Goal: Transaction & Acquisition: Purchase product/service

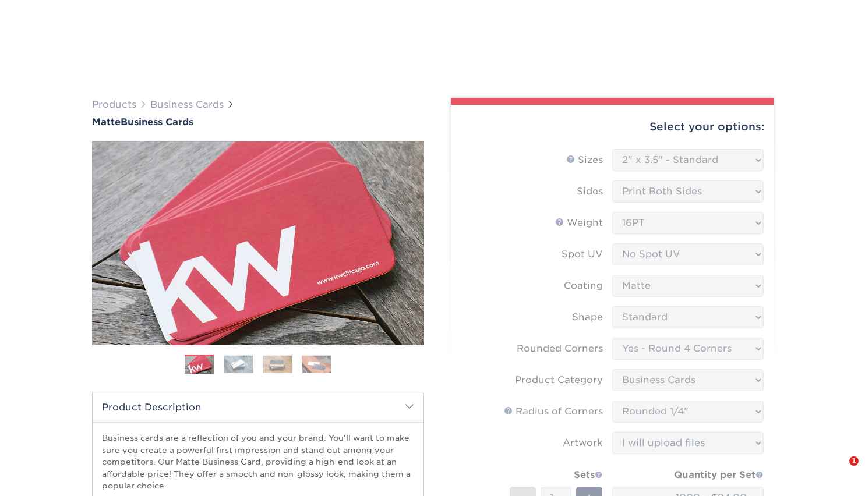
select select "2.00x3.50"
select select "7672df9e-0e0a-464d-8e1f-920c575e4da3"
select select "3b5148f1-0588-4f88-a218-97bcfdce65c1"
select select "479fbfe7-6a0c-4895-8c9a-81739b7486c9"
select select "upload"
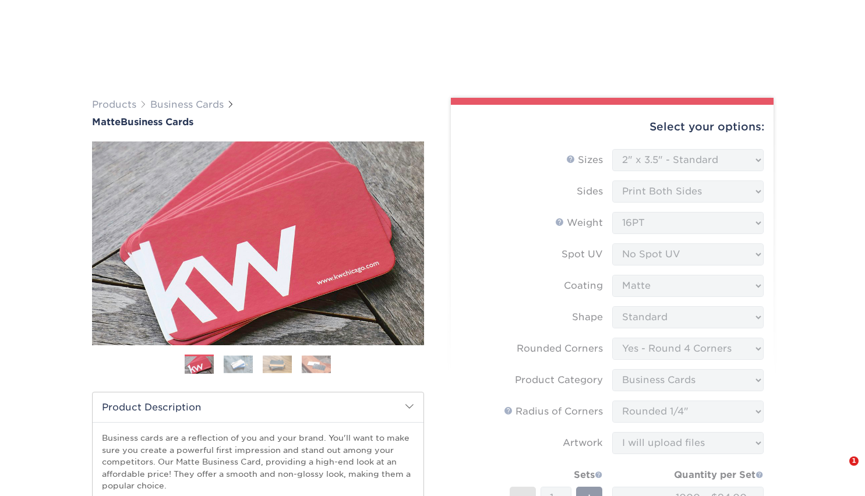
select select "1000 – $94.00"
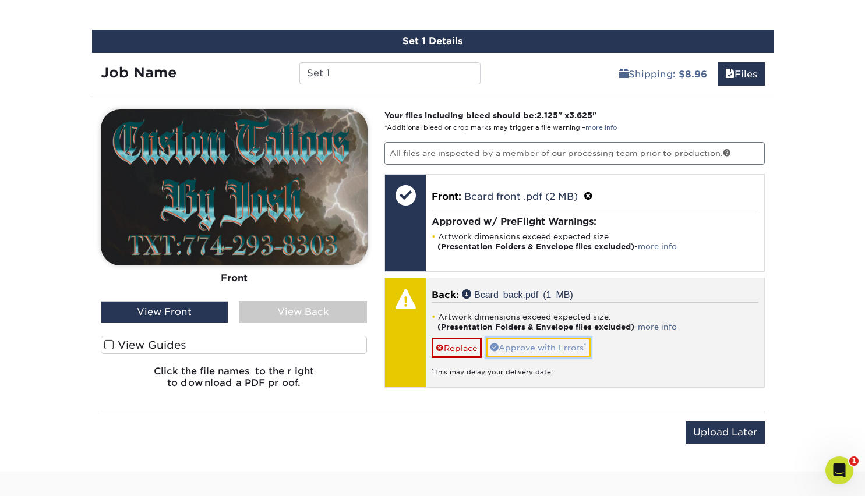
click at [539, 342] on link "Approve with Errors *" at bounding box center [539, 348] width 104 height 20
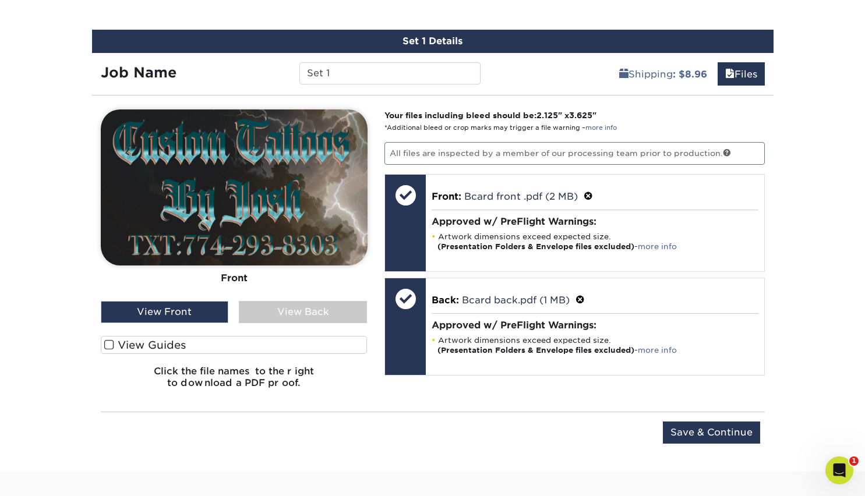
click at [307, 317] on div "View Back" at bounding box center [303, 312] width 128 height 22
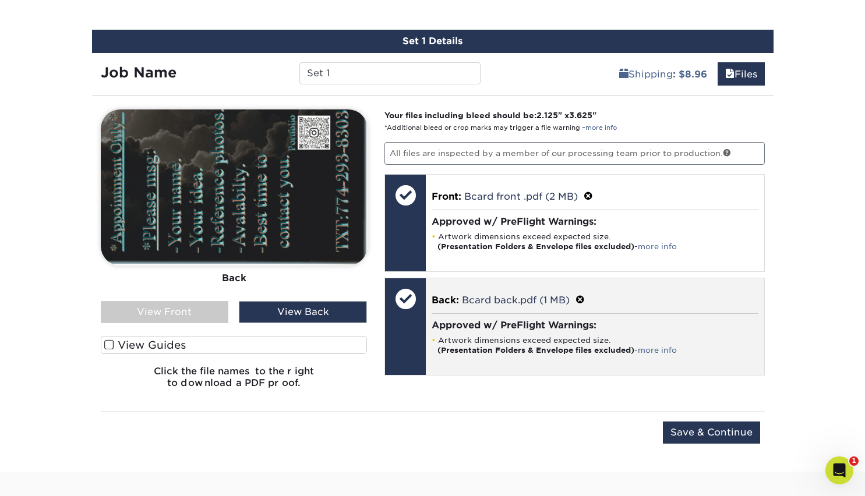
click at [411, 306] on div at bounding box center [405, 299] width 41 height 41
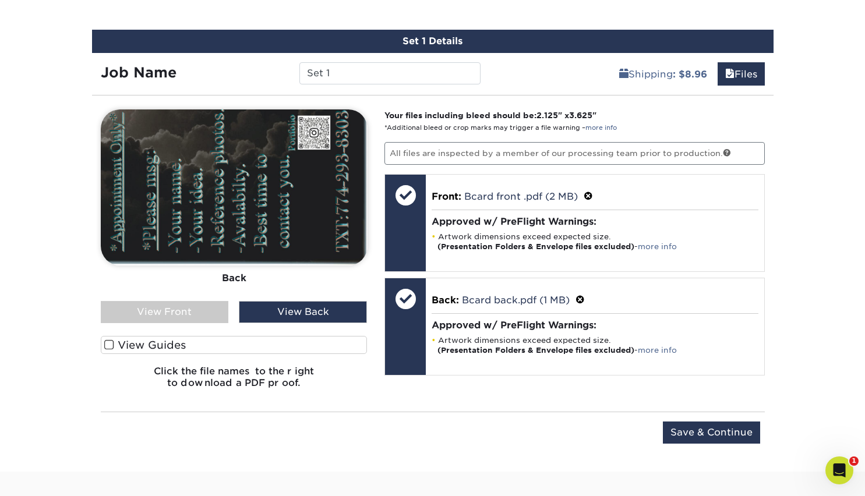
click at [108, 336] on label "View Guides" at bounding box center [234, 345] width 267 height 18
click at [0, 0] on input "View Guides" at bounding box center [0, 0] width 0 height 0
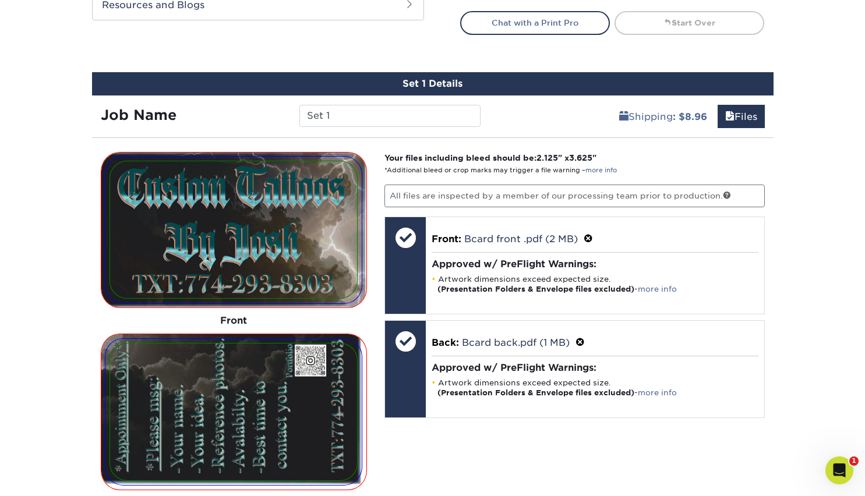
scroll to position [625, 0]
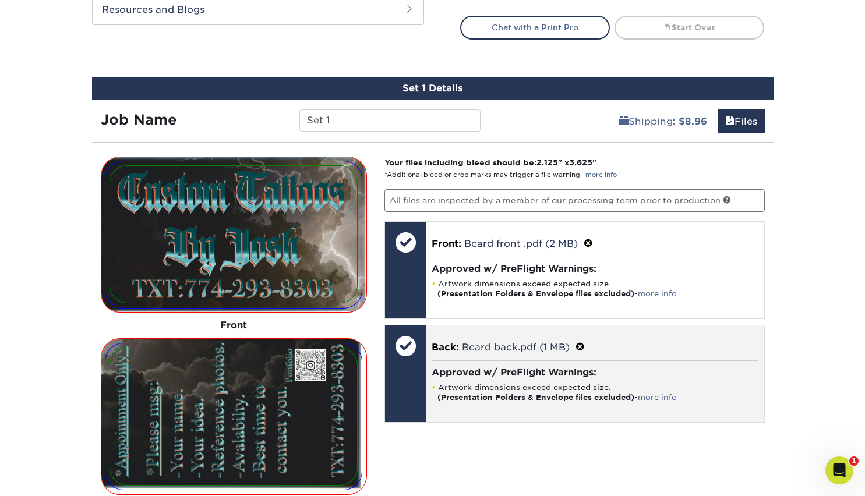
click at [580, 344] on span at bounding box center [580, 347] width 9 height 11
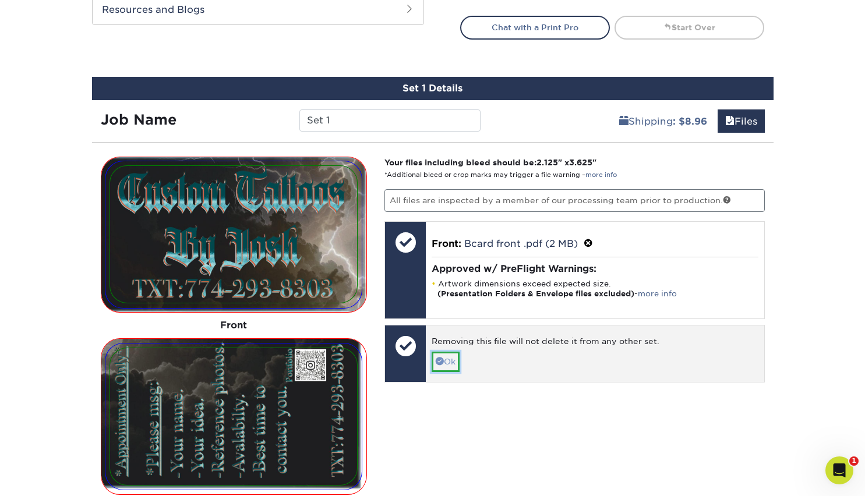
click at [447, 360] on link "Ok" at bounding box center [446, 362] width 28 height 20
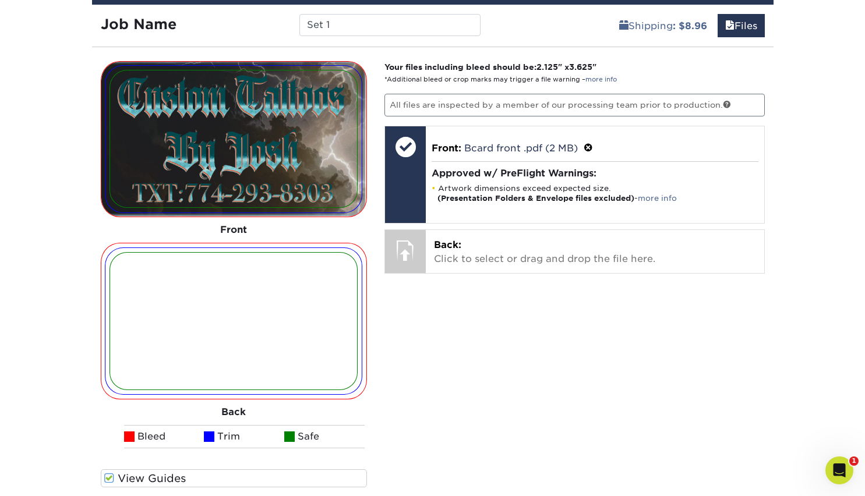
scroll to position [724, 0]
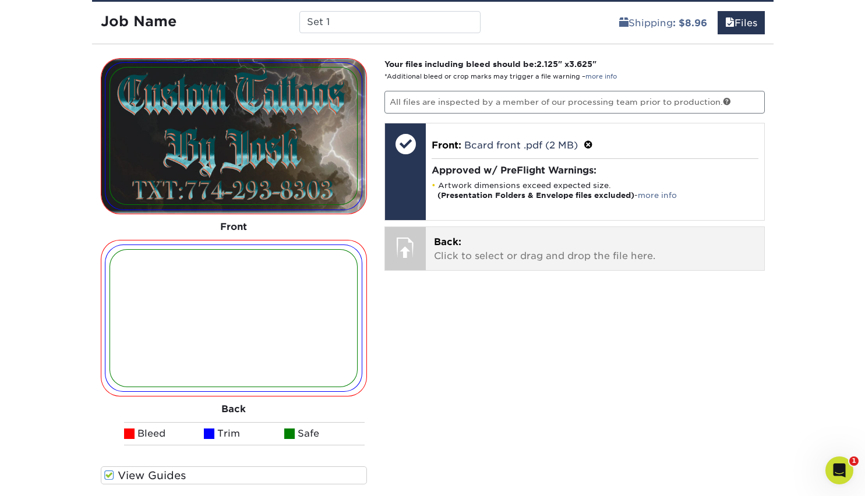
click at [499, 262] on p "Back: Click to select or drag and drop the file here." at bounding box center [595, 249] width 322 height 28
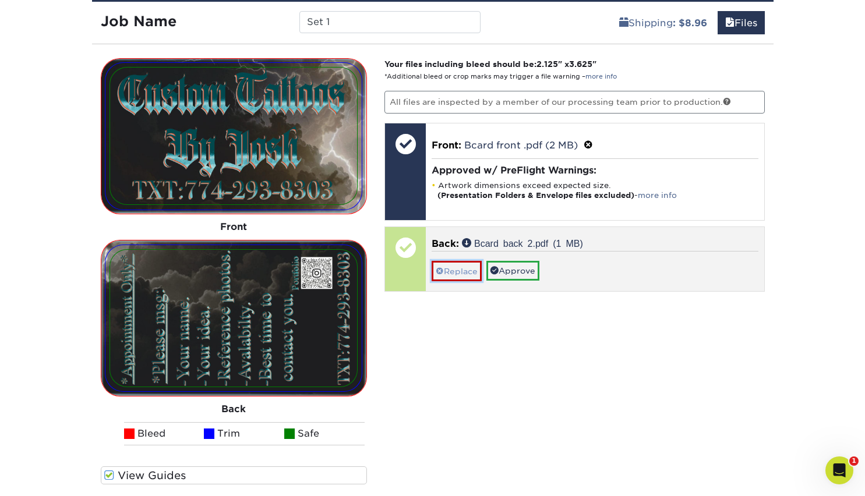
click at [455, 272] on link "Replace" at bounding box center [457, 271] width 50 height 20
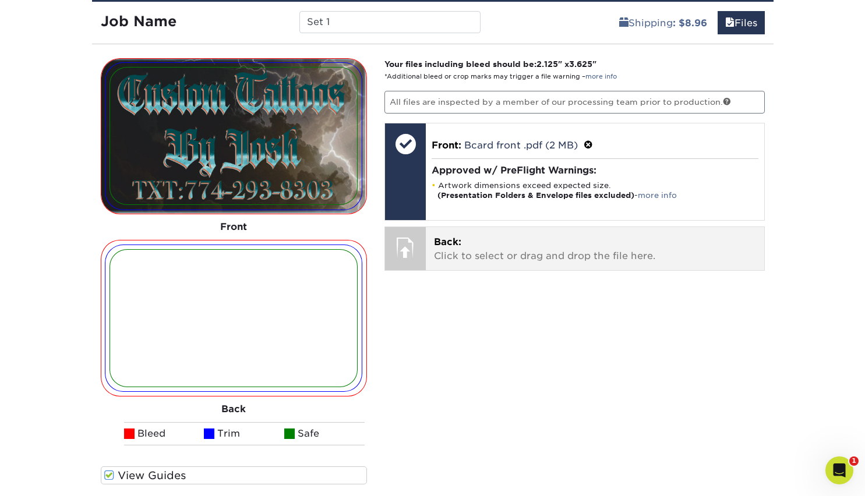
click at [487, 249] on p "Back: Click to select or drag and drop the file here." at bounding box center [595, 249] width 322 height 28
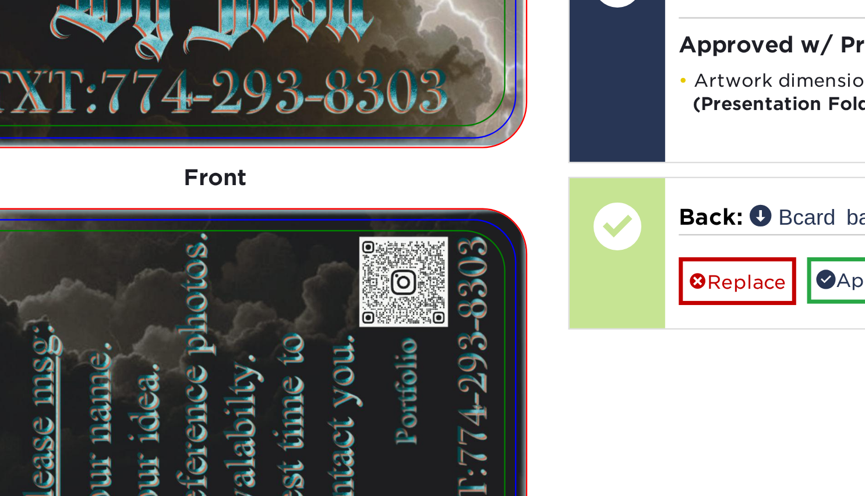
drag, startPoint x: 245, startPoint y: 263, endPoint x: 228, endPoint y: 278, distance: 21.9
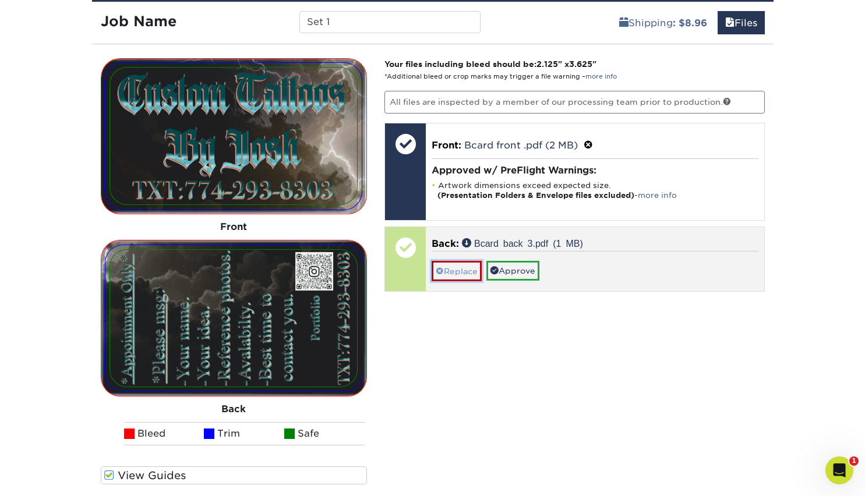
click at [455, 272] on link "Replace" at bounding box center [457, 271] width 50 height 20
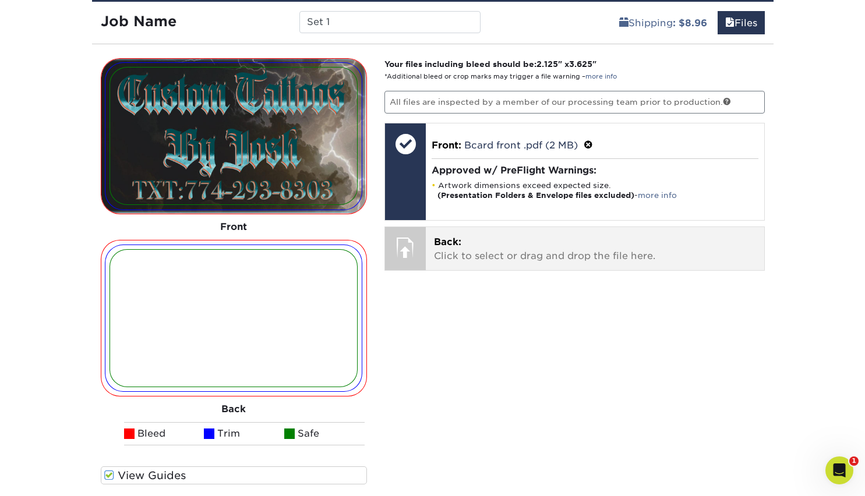
click at [487, 257] on p "Back: Click to select or drag and drop the file here." at bounding box center [595, 249] width 322 height 28
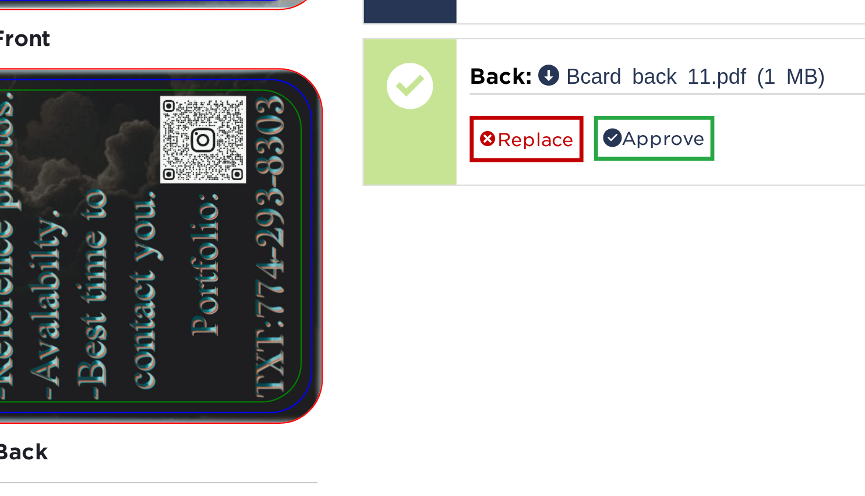
click at [453, 376] on div "Your files including bleed should be: 2.125 " x 3.625 " *Additional bleed or cr…" at bounding box center [575, 293] width 398 height 470
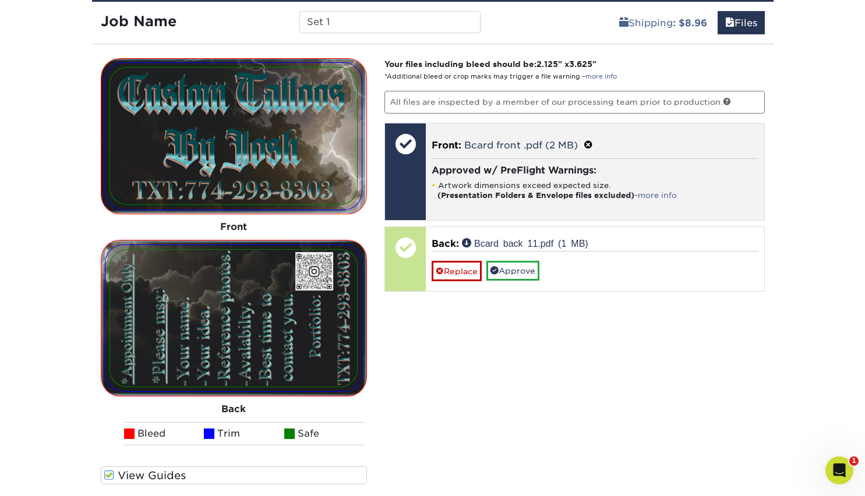
click at [589, 141] on span at bounding box center [588, 145] width 9 height 11
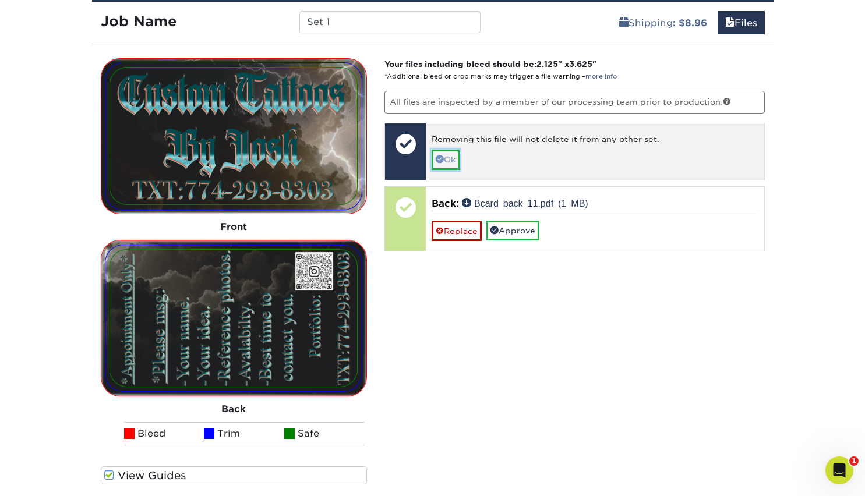
click at [442, 161] on span at bounding box center [440, 159] width 8 height 8
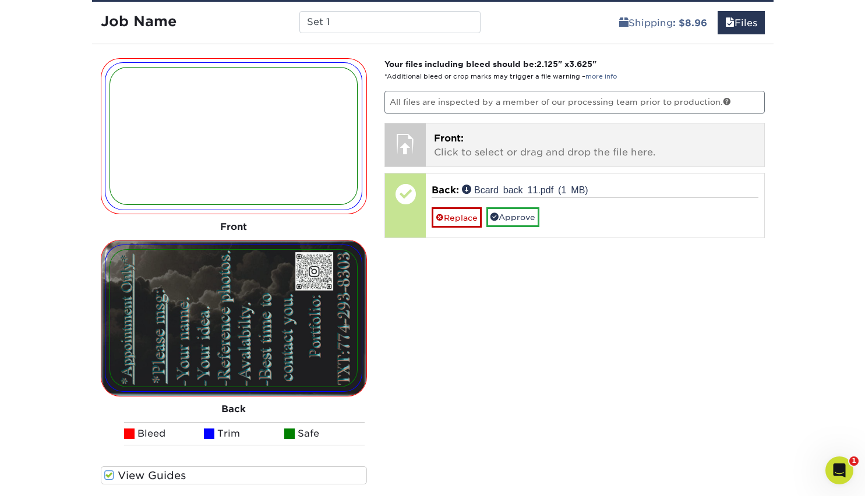
click at [538, 138] on p "Front: Click to select or drag and drop the file here." at bounding box center [595, 146] width 322 height 28
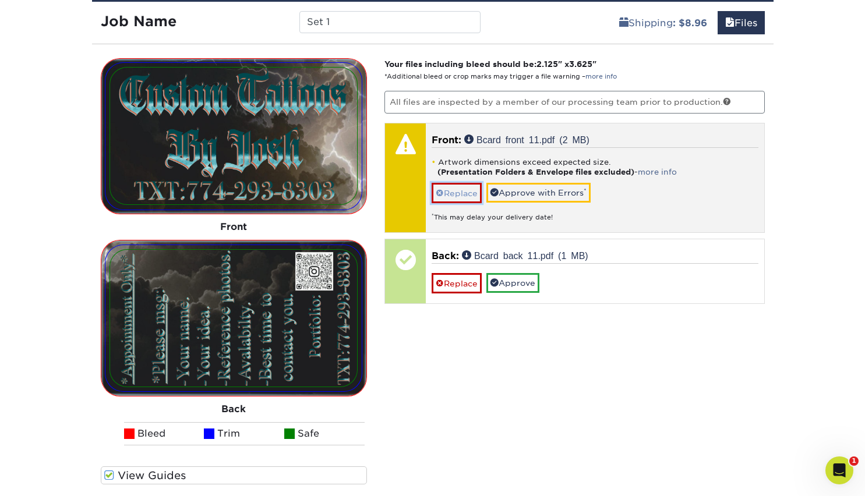
click at [470, 196] on link "Replace" at bounding box center [457, 193] width 50 height 20
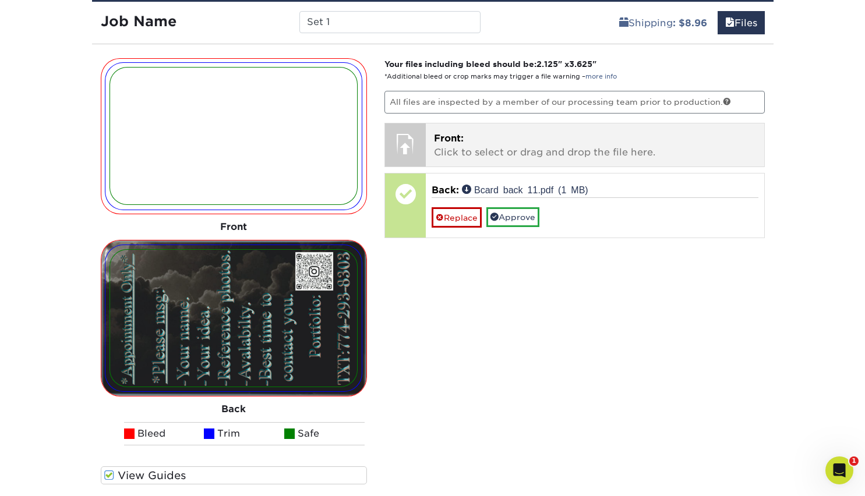
click at [504, 146] on p "Front: Click to select or drag and drop the file here." at bounding box center [595, 146] width 322 height 28
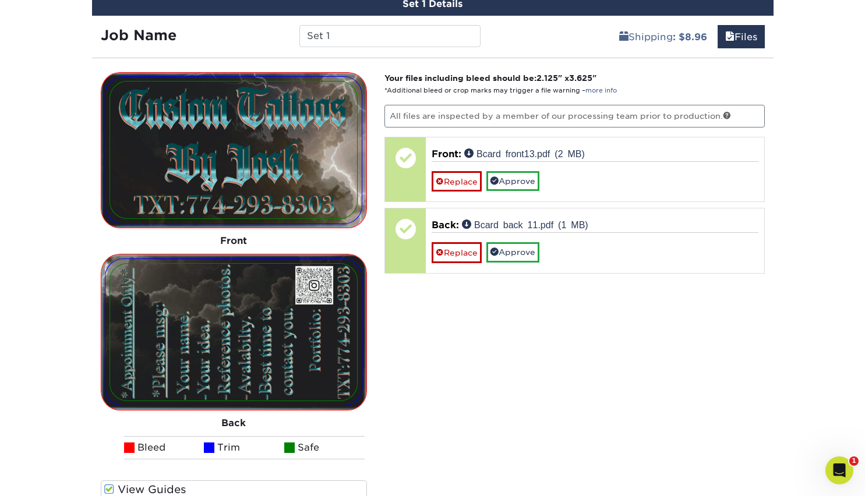
scroll to position [703, 0]
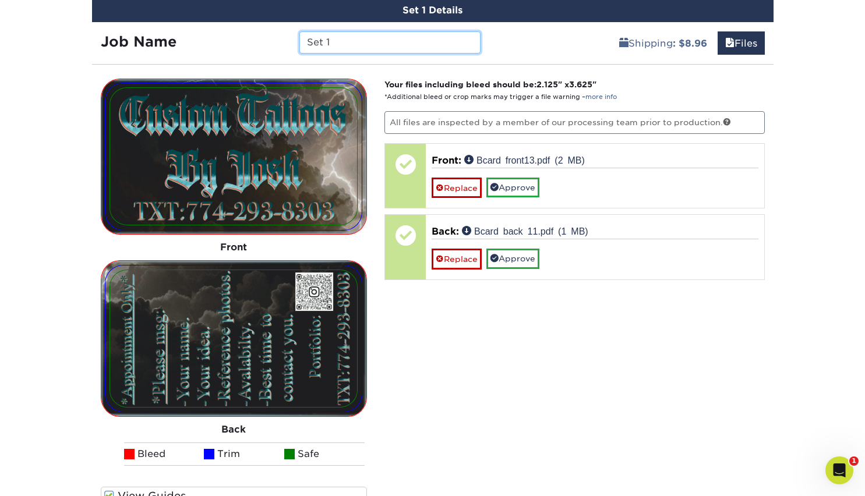
click at [339, 44] on input "Set 1" at bounding box center [390, 42] width 181 height 22
type input "S"
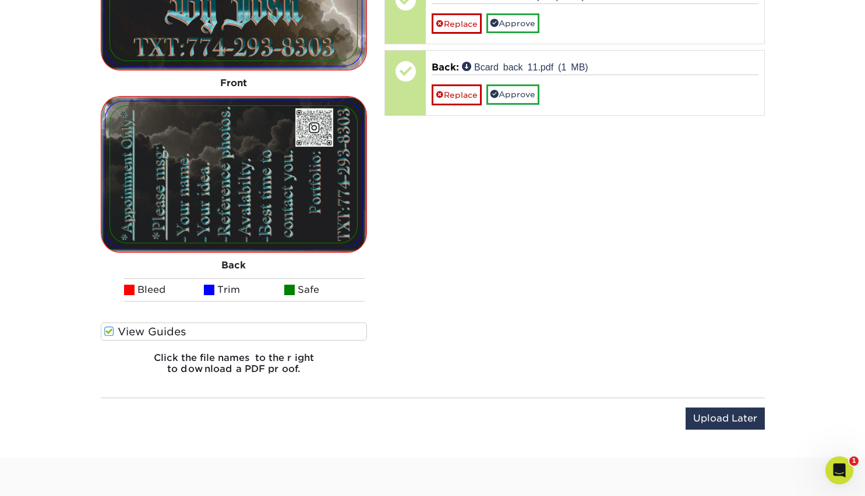
scroll to position [868, 0]
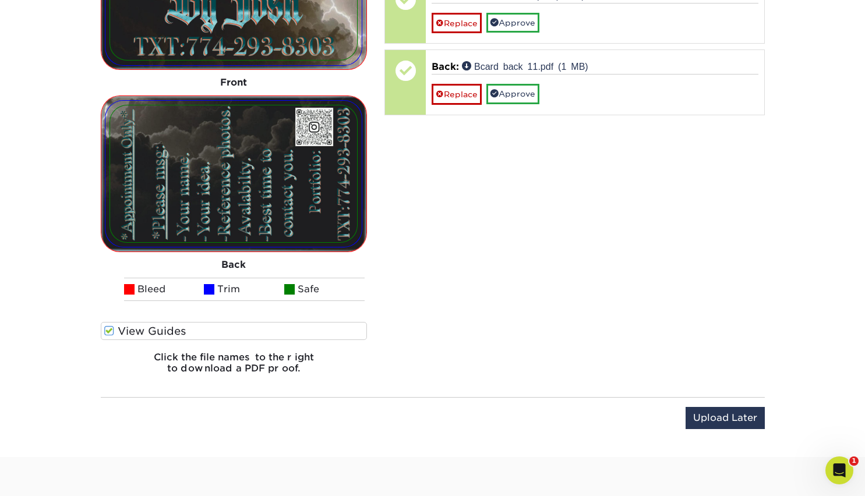
type input "2025 cards"
click at [107, 330] on span at bounding box center [109, 331] width 10 height 11
click at [0, 0] on input "View Guides" at bounding box center [0, 0] width 0 height 0
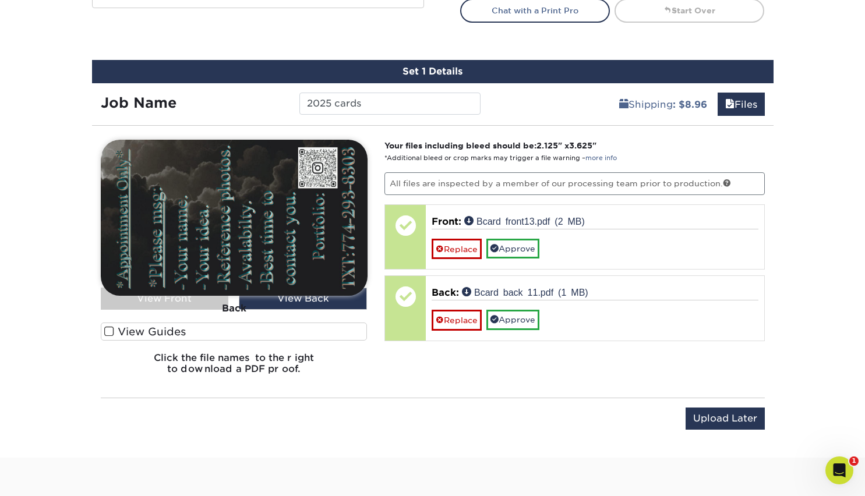
click at [103, 334] on label "View Guides" at bounding box center [234, 332] width 267 height 18
click at [0, 0] on input "View Guides" at bounding box center [0, 0] width 0 height 0
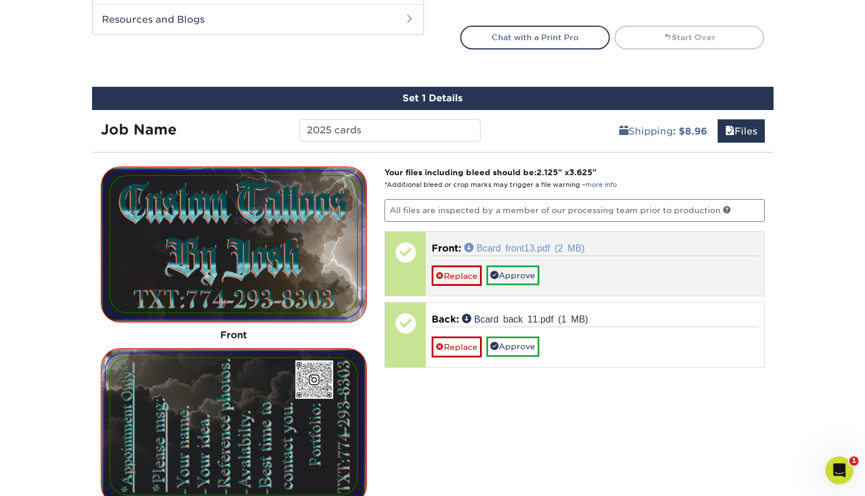
scroll to position [616, 0]
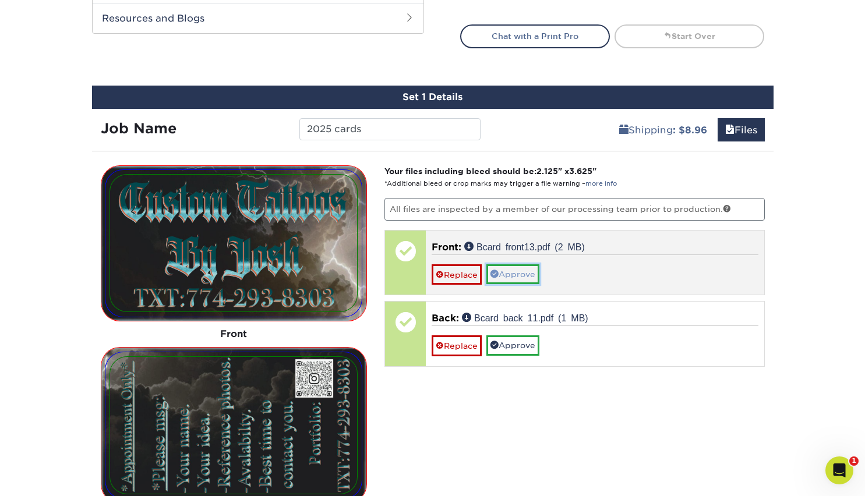
click at [512, 274] on link "Approve" at bounding box center [513, 275] width 53 height 20
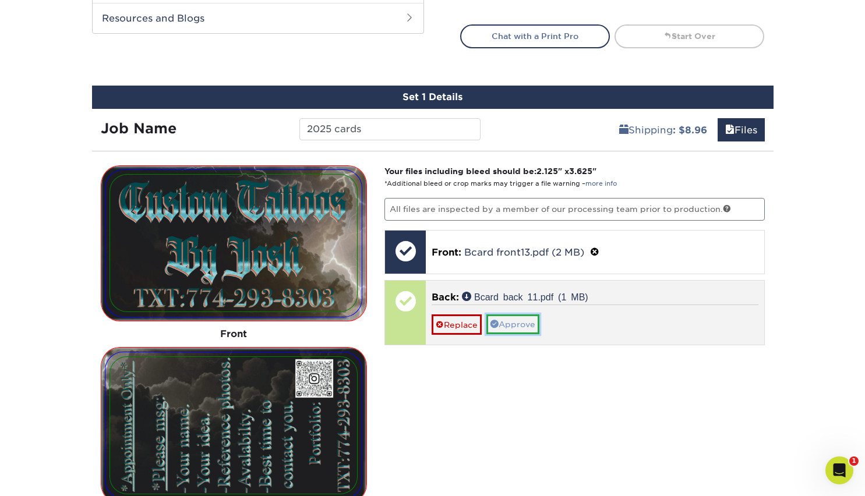
click at [515, 320] on link "Approve" at bounding box center [513, 325] width 53 height 20
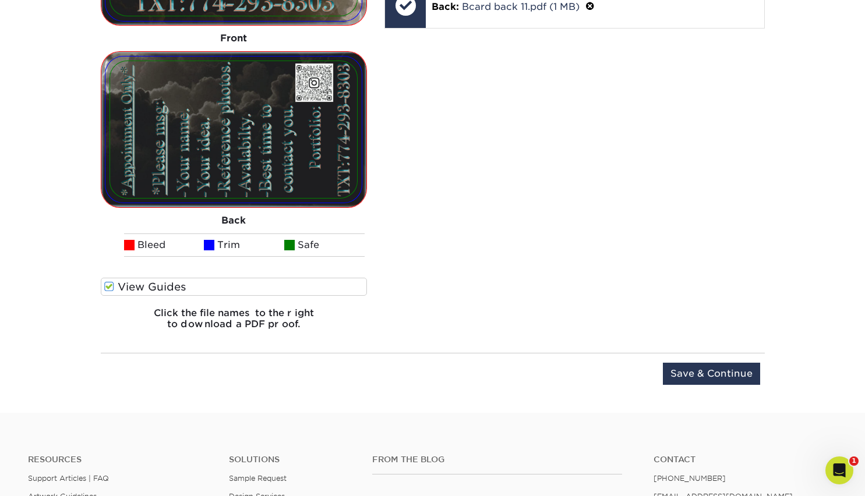
scroll to position [916, 0]
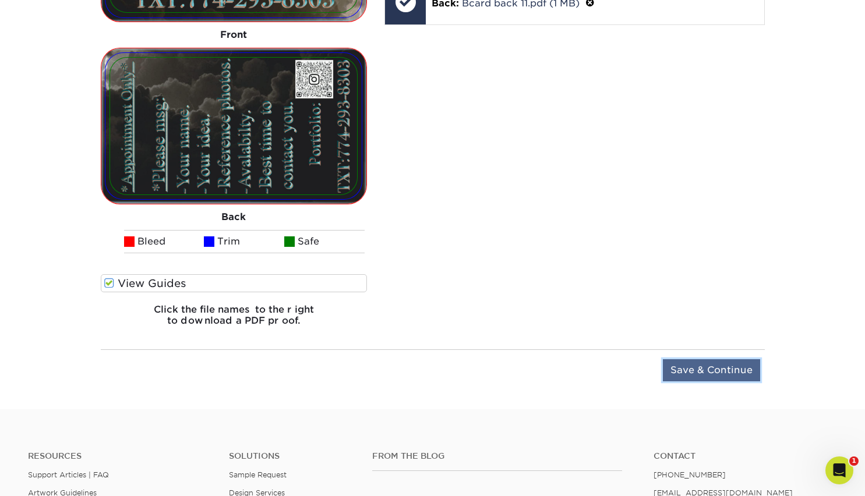
click at [714, 364] on input "Save & Continue" at bounding box center [711, 371] width 97 height 22
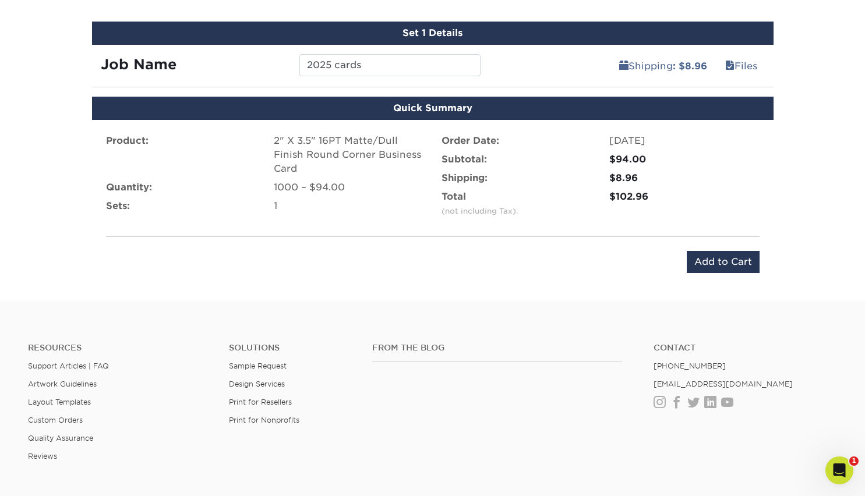
scroll to position [639, 0]
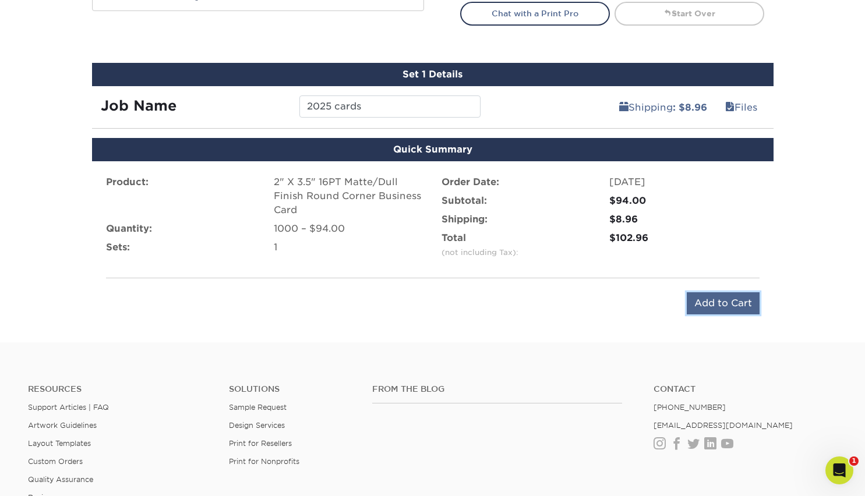
click at [719, 303] on input "Add to Cart" at bounding box center [723, 304] width 73 height 22
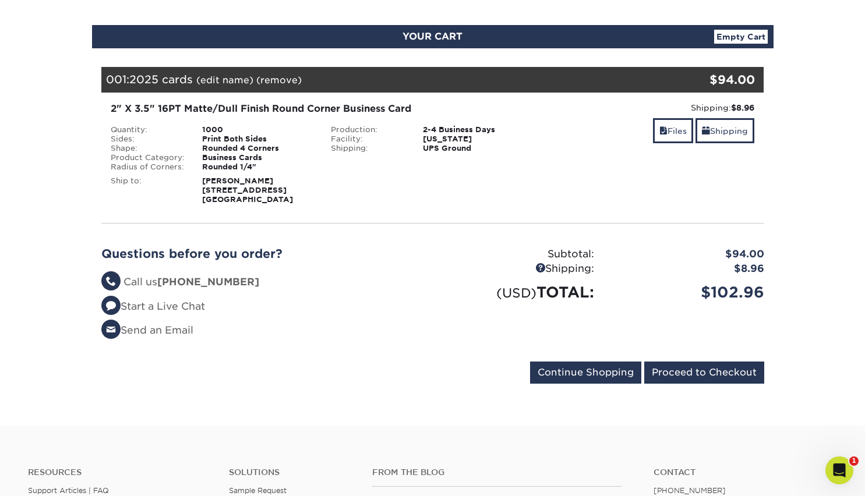
scroll to position [111, 0]
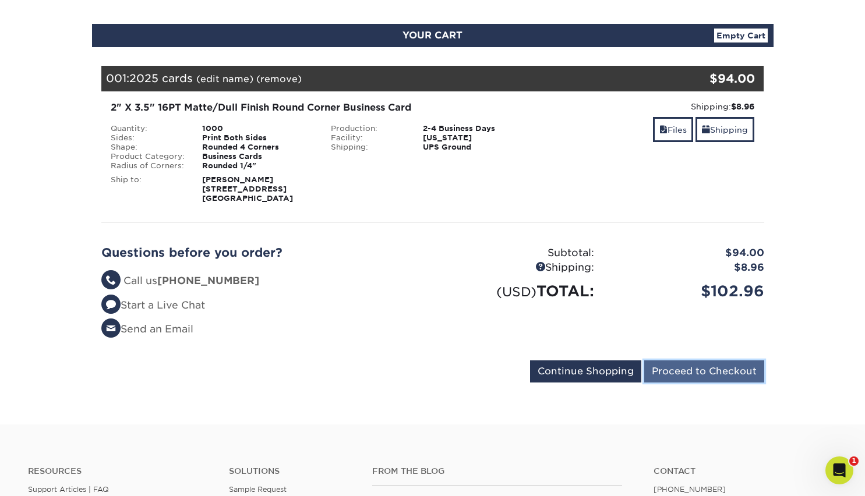
click at [717, 378] on input "Proceed to Checkout" at bounding box center [704, 372] width 120 height 22
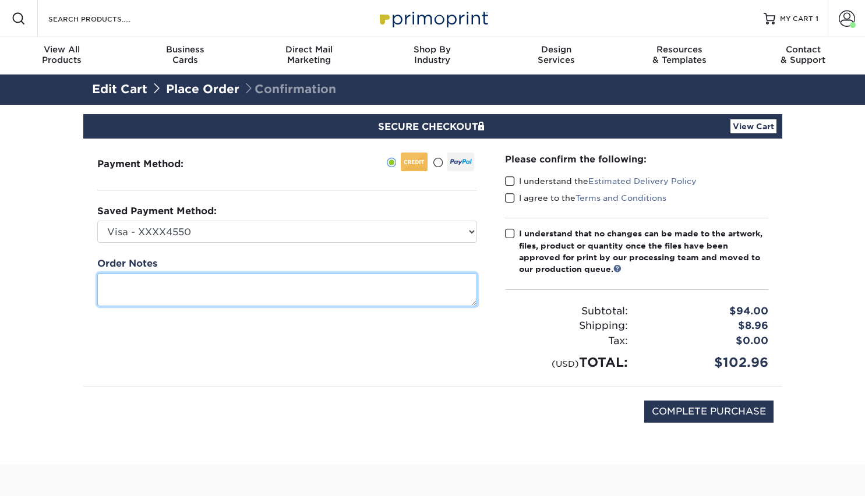
click at [268, 280] on textarea at bounding box center [287, 289] width 380 height 33
click at [434, 282] on textarea "would you be able to tell me if the QR code will work before printing? I ahd to…" at bounding box center [287, 289] width 380 height 33
click at [227, 297] on textarea "would you be able to tell me if the QR code will work before printing? I had to…" at bounding box center [287, 289] width 380 height 33
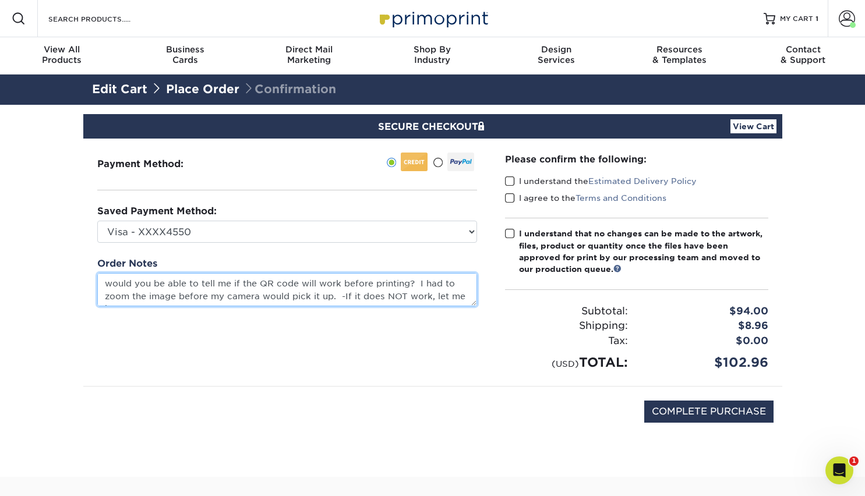
scroll to position [8, 0]
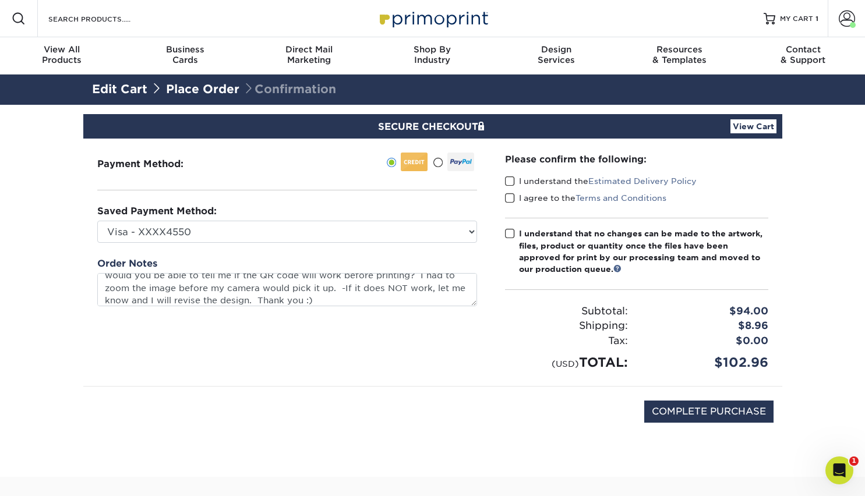
type textarea "would you be able to tell me if the QR code will work before printing? I had to…"
click at [508, 180] on span at bounding box center [510, 181] width 10 height 11
click at [0, 0] on input "I understand the Estimated Delivery Policy" at bounding box center [0, 0] width 0 height 0
click at [509, 194] on span at bounding box center [510, 198] width 10 height 11
click at [0, 0] on input "I agree to the Terms and Conditions" at bounding box center [0, 0] width 0 height 0
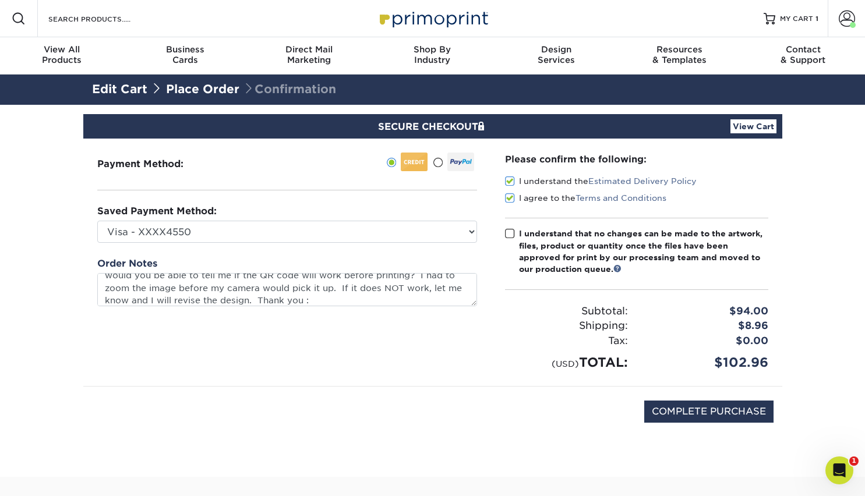
click at [509, 232] on span at bounding box center [510, 233] width 10 height 11
click at [0, 0] on input "I understand that no changes can be made to the artwork, files, product or quan…" at bounding box center [0, 0] width 0 height 0
click at [693, 415] on input "COMPLETE PURCHASE" at bounding box center [708, 412] width 129 height 22
type input "PROCESSING, PLEASE WAIT..."
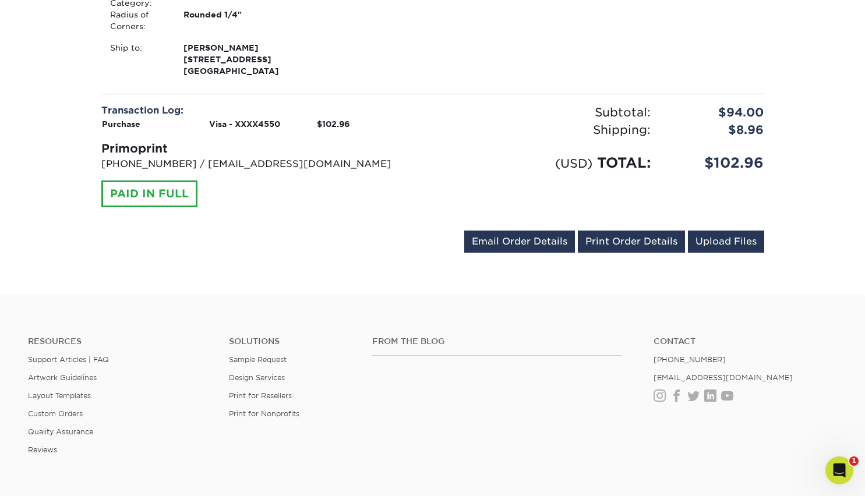
scroll to position [429, 0]
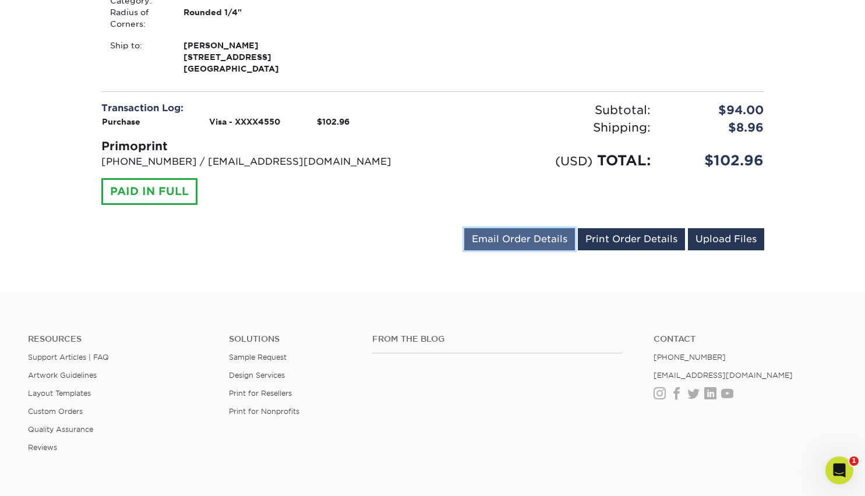
click at [523, 245] on link "Email Order Details" at bounding box center [519, 239] width 111 height 22
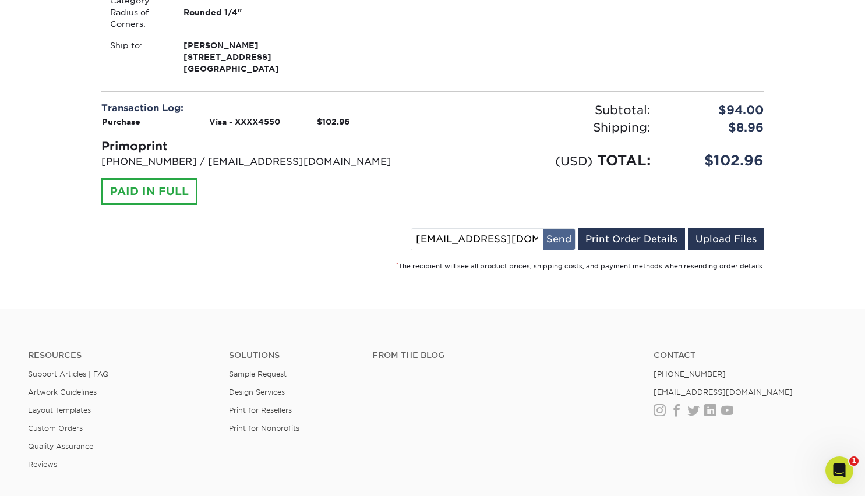
click at [565, 237] on button "Send" at bounding box center [559, 239] width 32 height 21
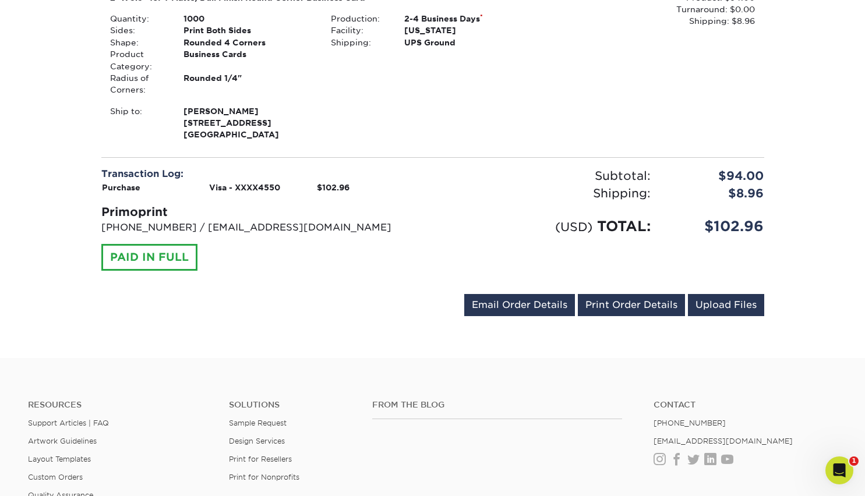
scroll to position [363, 0]
click at [732, 313] on link "Upload Files" at bounding box center [726, 306] width 76 height 22
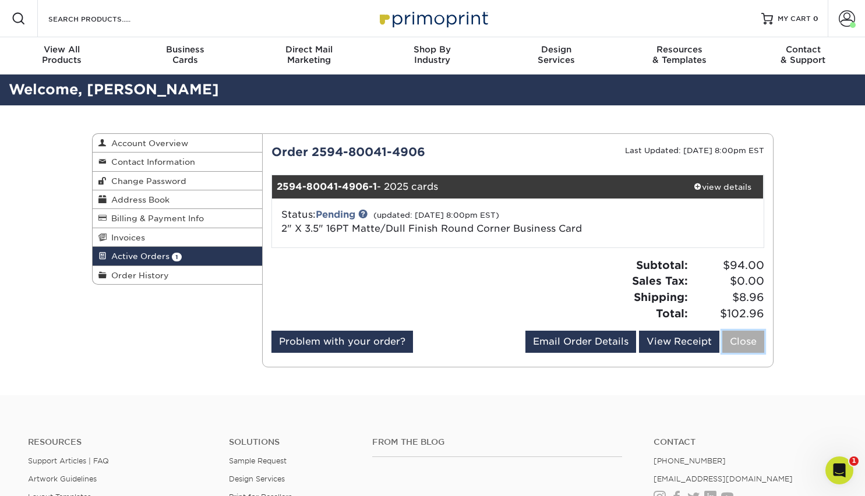
click at [745, 340] on link "Close" at bounding box center [744, 342] width 42 height 22
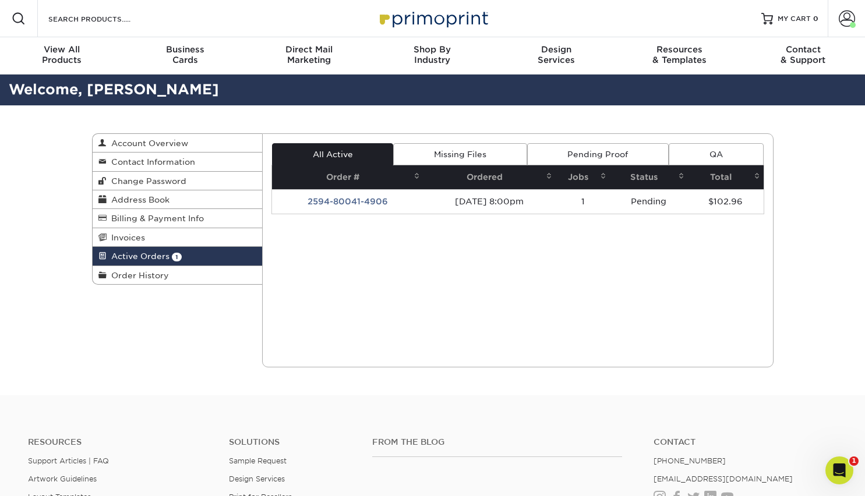
click at [213, 327] on div "Active Orders Account Overview Contact Information Change Password Address Book…" at bounding box center [432, 250] width 699 height 290
click at [842, 19] on span at bounding box center [847, 18] width 16 height 16
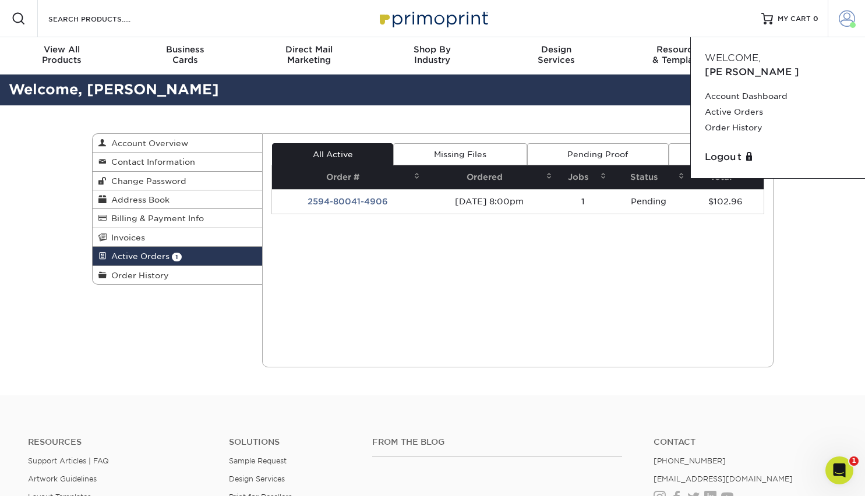
click at [842, 19] on span at bounding box center [847, 18] width 16 height 16
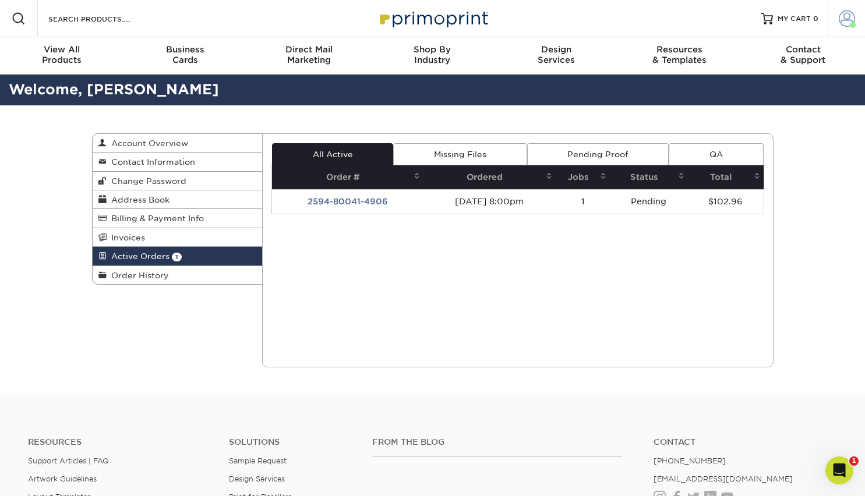
click at [843, 16] on span at bounding box center [847, 18] width 16 height 16
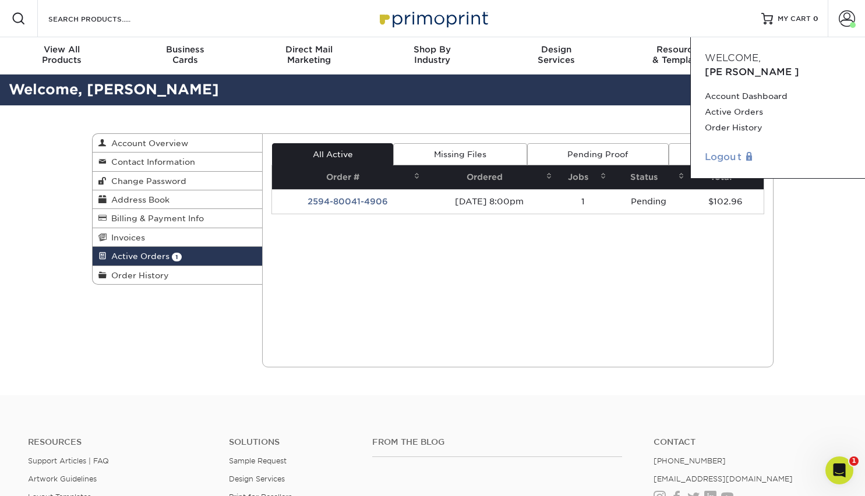
click at [722, 150] on link "Logout" at bounding box center [778, 157] width 146 height 14
